Goal: Navigation & Orientation: Go to known website

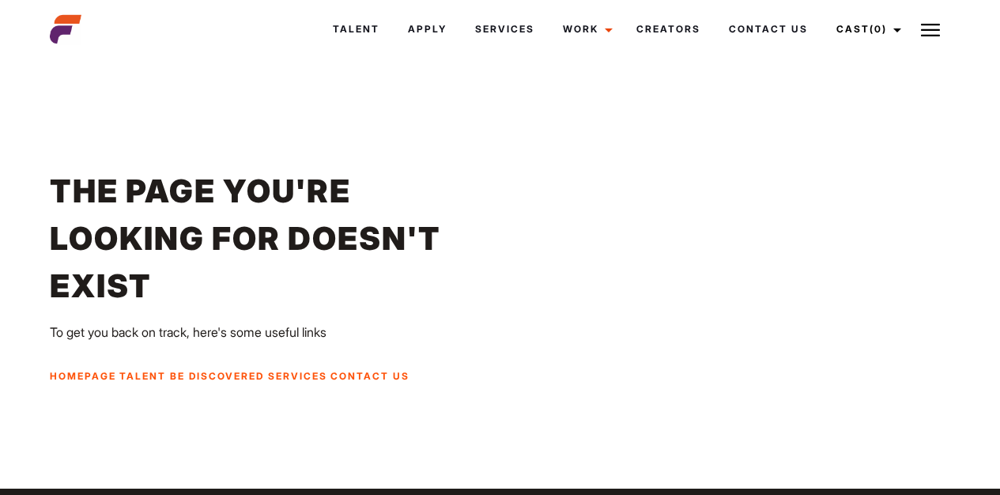
click at [53, 28] on img at bounding box center [66, 29] width 32 height 32
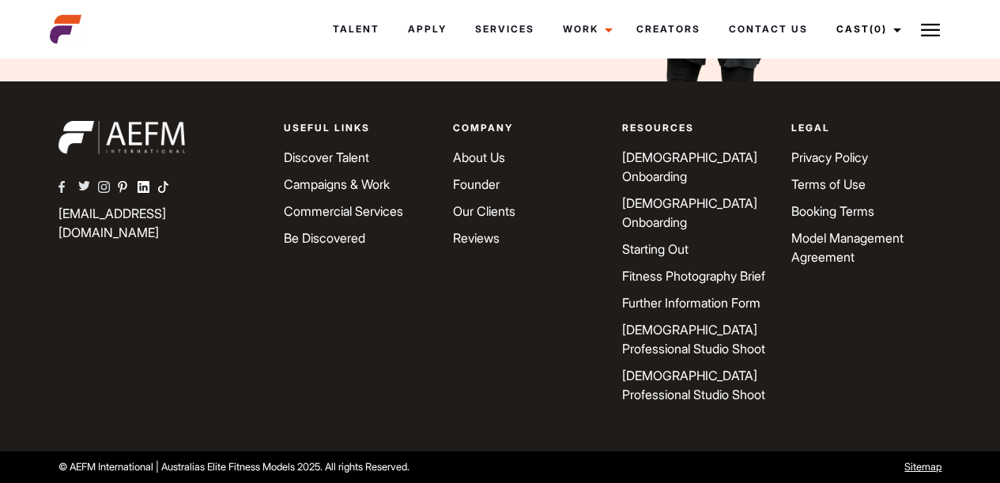
scroll to position [5761, 0]
